Goal: Information Seeking & Learning: Check status

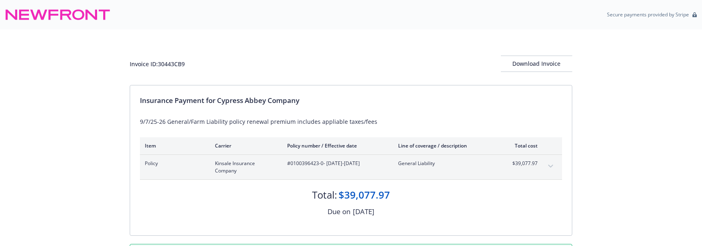
click at [655, 46] on div "Invoice ID: 30443CB9 Download Invoice Insurance Payment for Cypress Abbey Compa…" at bounding box center [351, 151] width 702 height 245
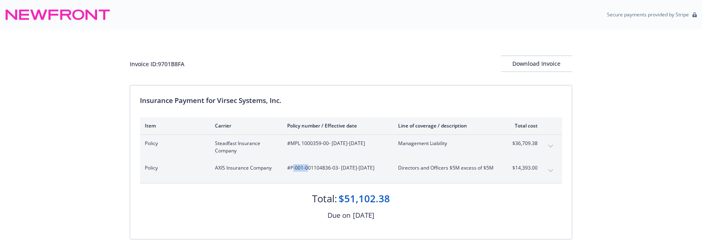
drag, startPoint x: 293, startPoint y: 169, endPoint x: 307, endPoint y: 170, distance: 14.7
click at [307, 170] on span "#P-001-001104836-03 - [DATE]-[DATE]" at bounding box center [336, 167] width 98 height 7
drag, startPoint x: 295, startPoint y: 170, endPoint x: 292, endPoint y: 166, distance: 4.9
click at [295, 169] on span "#P-001-001104836-03 - [DATE]-[DATE]" at bounding box center [336, 167] width 98 height 7
click at [335, 171] on span "#P-001-001104836-03 - 08/04/2025-07/20/2026" at bounding box center [336, 167] width 98 height 7
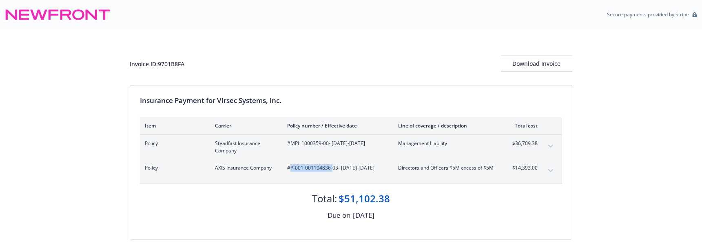
drag, startPoint x: 290, startPoint y: 169, endPoint x: 331, endPoint y: 170, distance: 41.2
click at [331, 170] on span "#P-001-001104836-03 - 08/04/2025-07/20/2026" at bounding box center [336, 167] width 98 height 7
copy span "P-001-001104836-"
